Goal: Find specific page/section: Find specific page/section

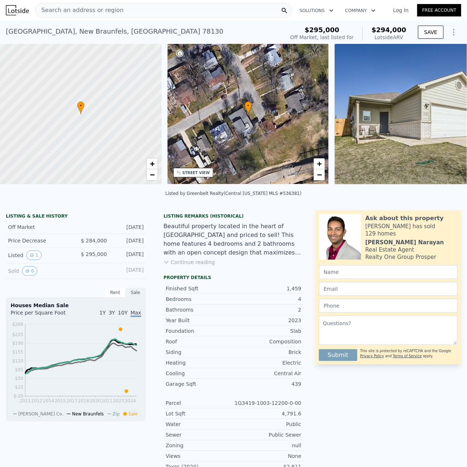
click at [116, 10] on div "Search an address or region" at bounding box center [163, 10] width 257 height 15
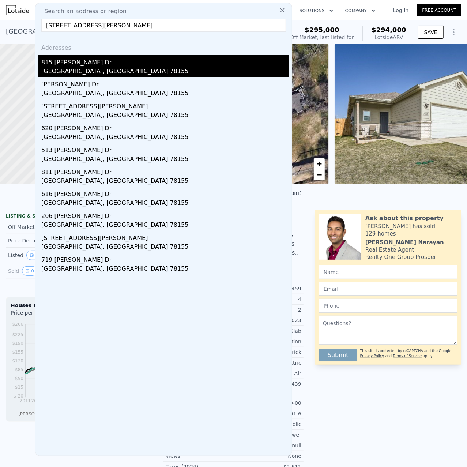
type input "[STREET_ADDRESS][PERSON_NAME]"
click at [76, 68] on div "[GEOGRAPHIC_DATA], [GEOGRAPHIC_DATA] 78155" at bounding box center [164, 72] width 247 height 10
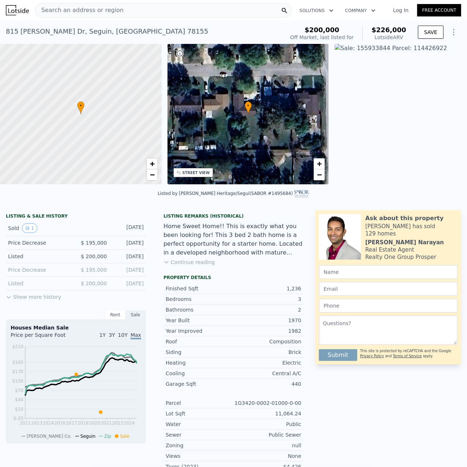
click at [196, 174] on div "STREET VIEW" at bounding box center [195, 172] width 27 height 5
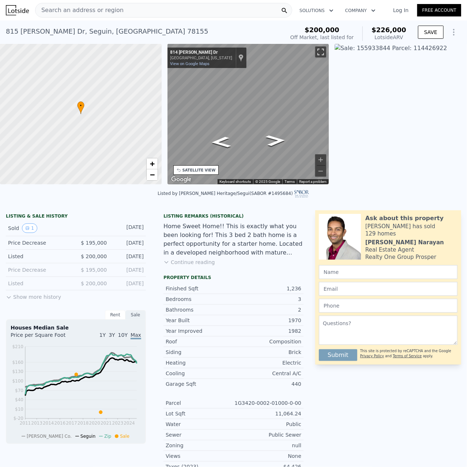
click at [321, 50] on button "Toggle fullscreen view" at bounding box center [320, 51] width 11 height 11
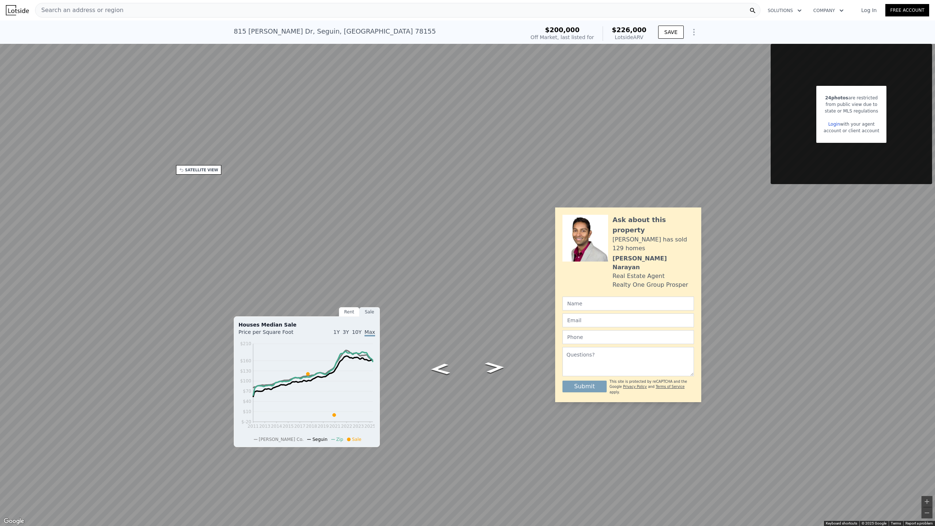
click at [466, 8] on button "Toggle fullscreen view" at bounding box center [927, 8] width 11 height 11
